Goal: Information Seeking & Learning: Learn about a topic

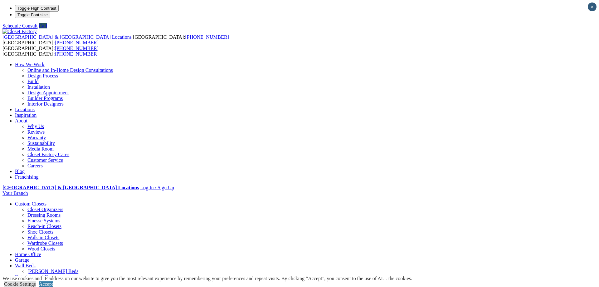
click at [43, 163] on link "Careers" at bounding box center [34, 165] width 15 height 5
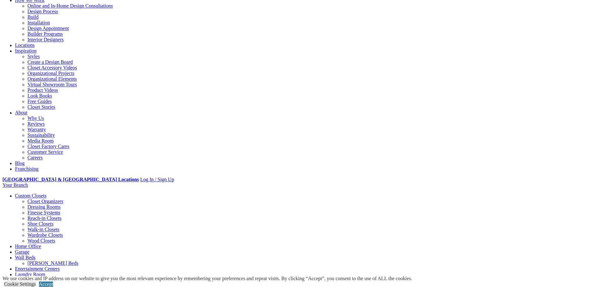
scroll to position [64, 0]
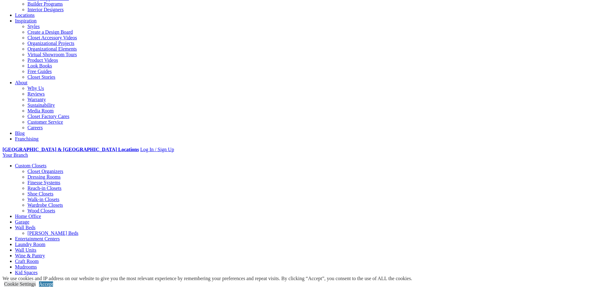
scroll to position [95, 0]
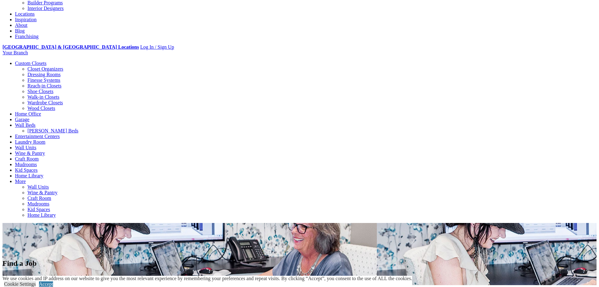
drag, startPoint x: 224, startPoint y: 212, endPoint x: 219, endPoint y: 0, distance: 211.5
